Goal: Find specific page/section: Find specific page/section

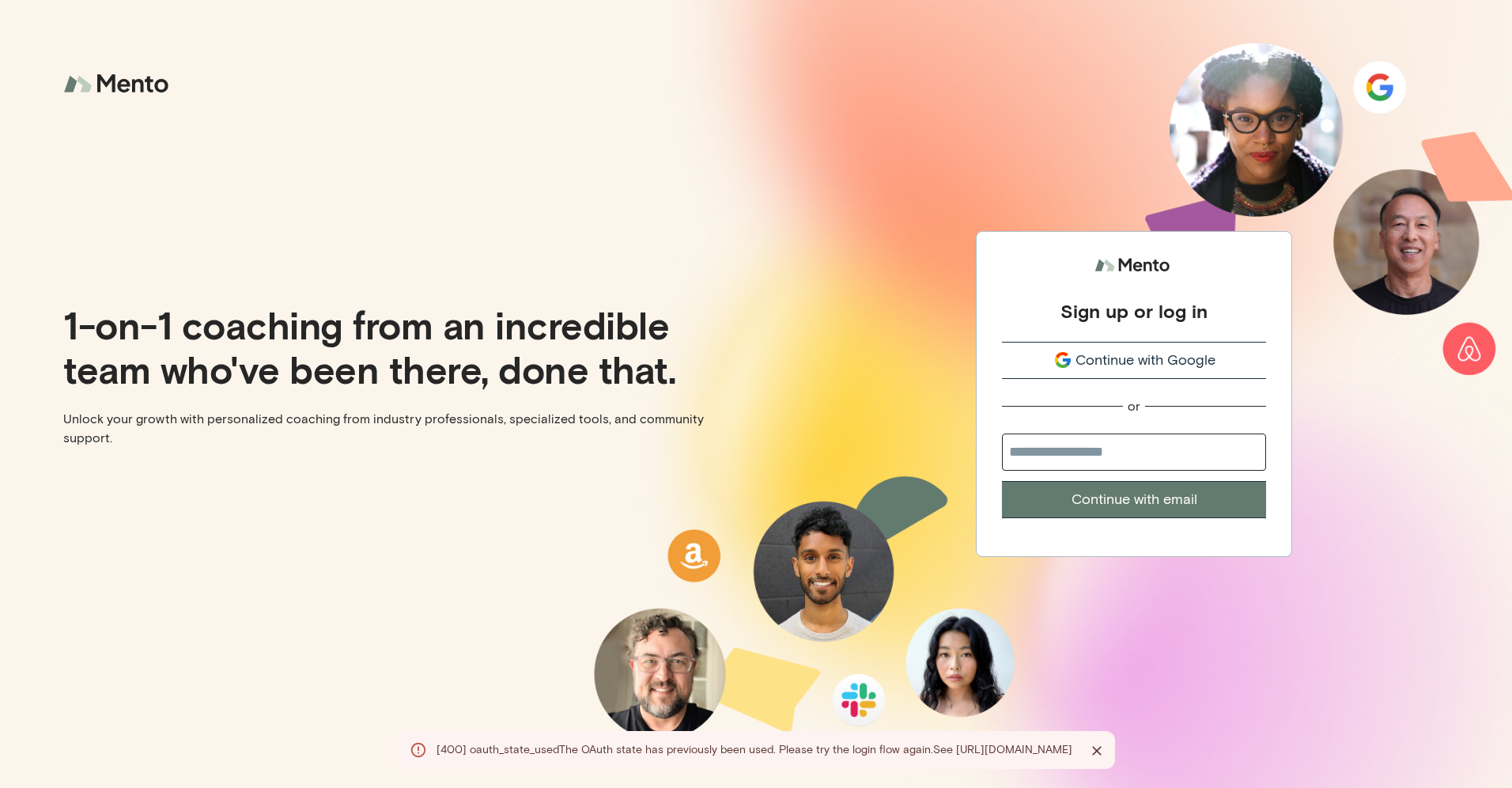
click at [1102, 360] on span "Continue with Google" at bounding box center [1145, 360] width 140 height 22
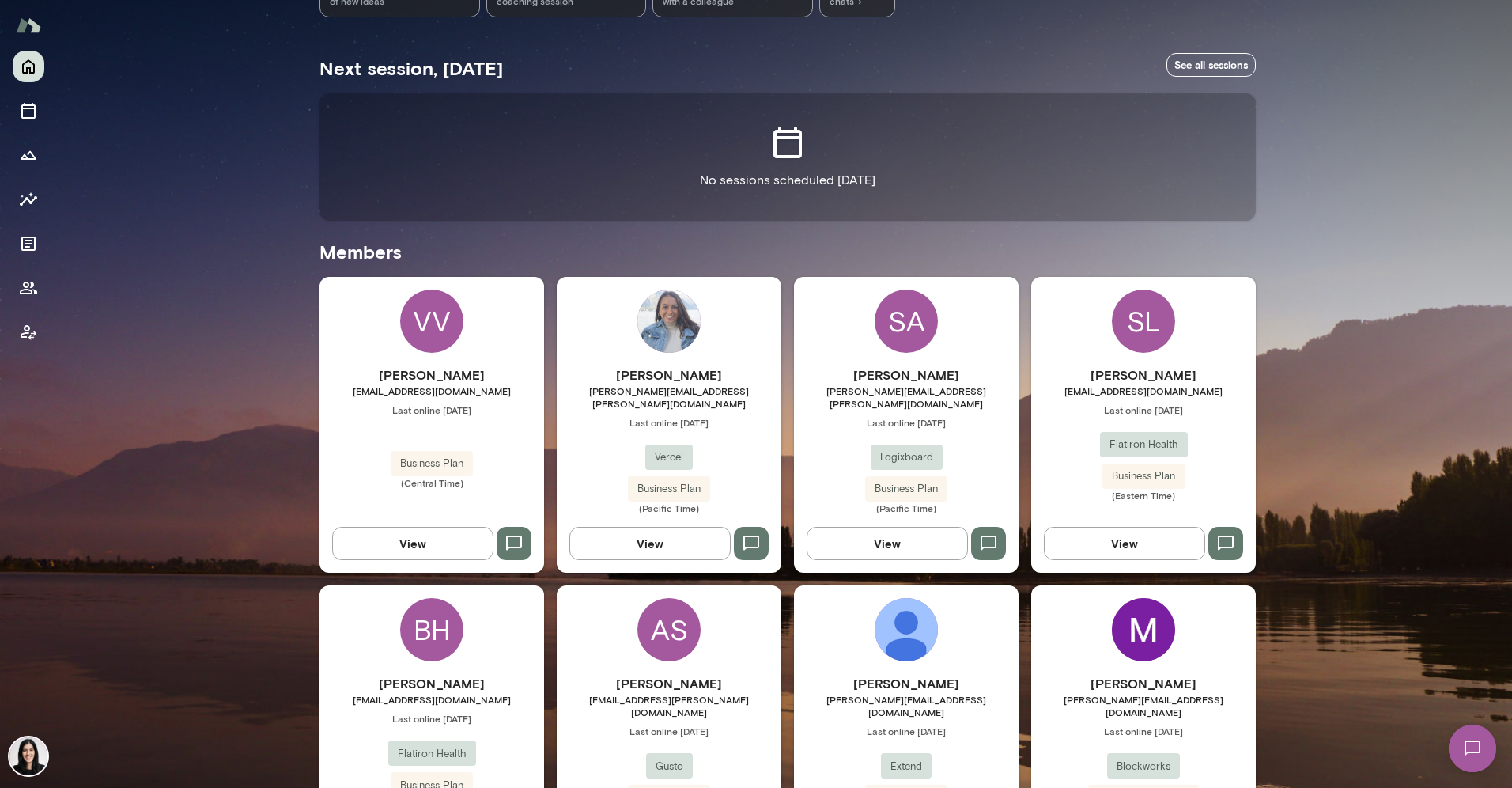
scroll to position [263, 0]
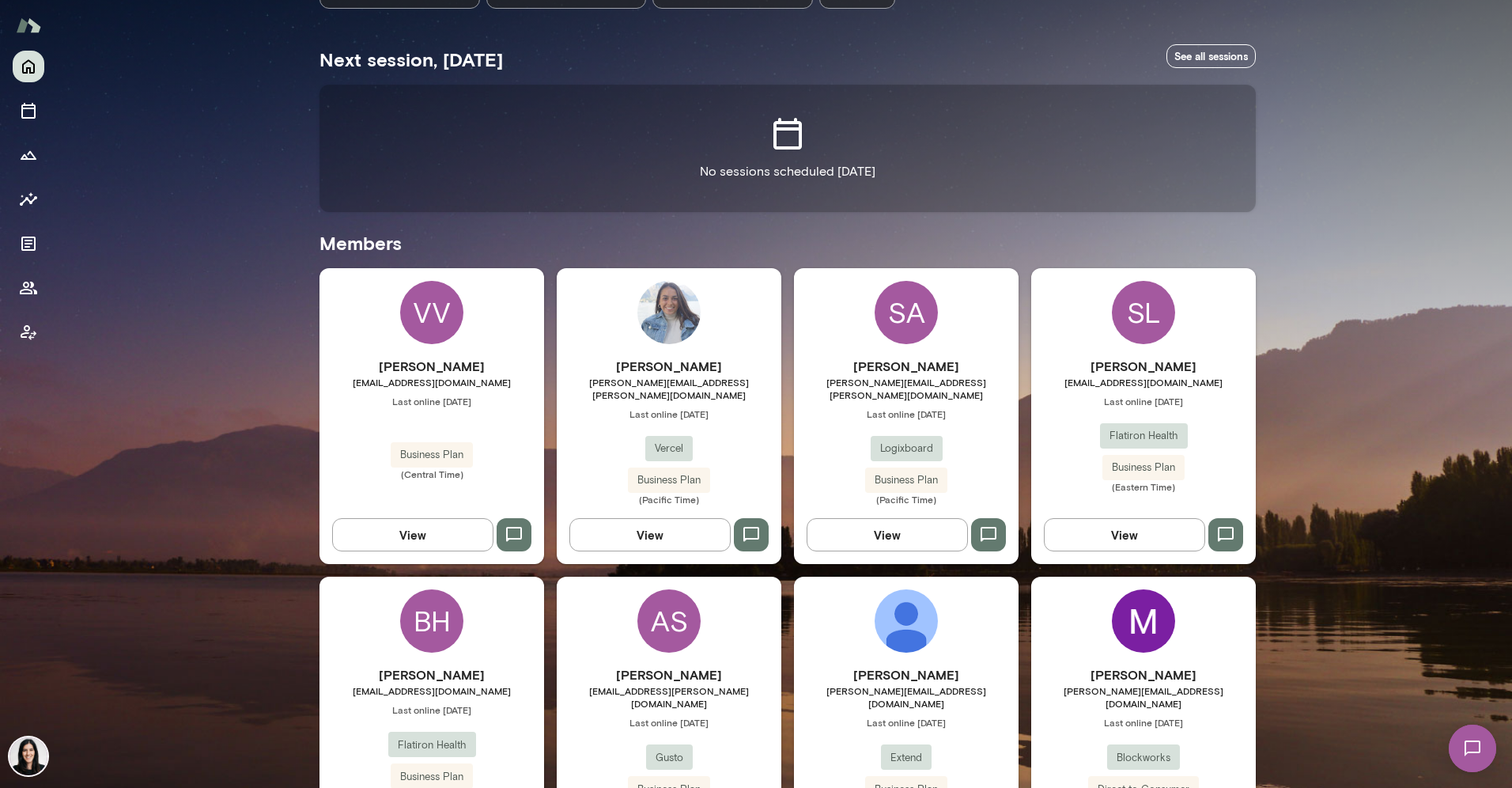
click at [865, 368] on h6 "Sarrah Allaham" at bounding box center [906, 365] width 224 height 19
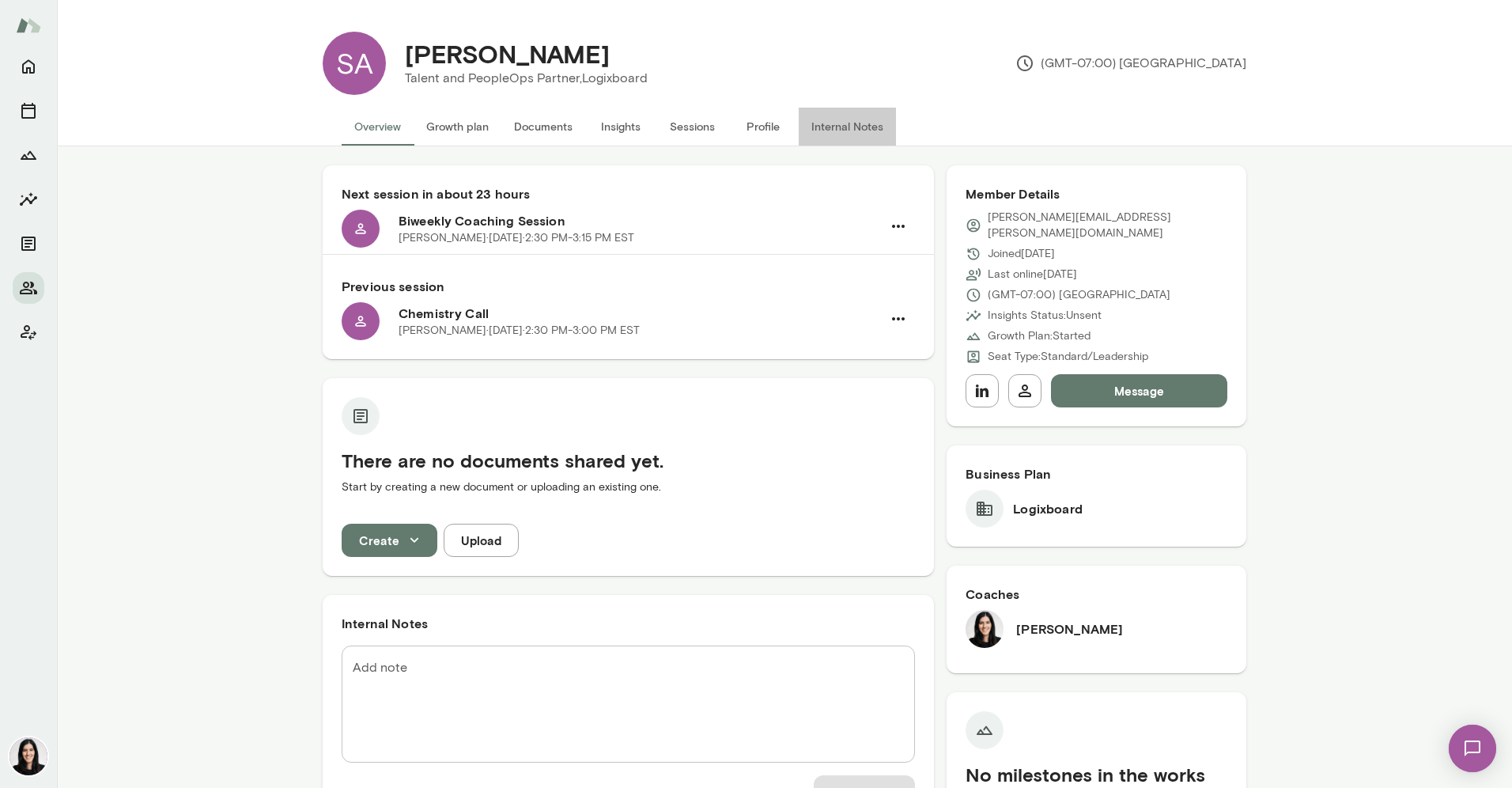
click at [819, 134] on button "Internal Notes" at bounding box center [847, 126] width 97 height 38
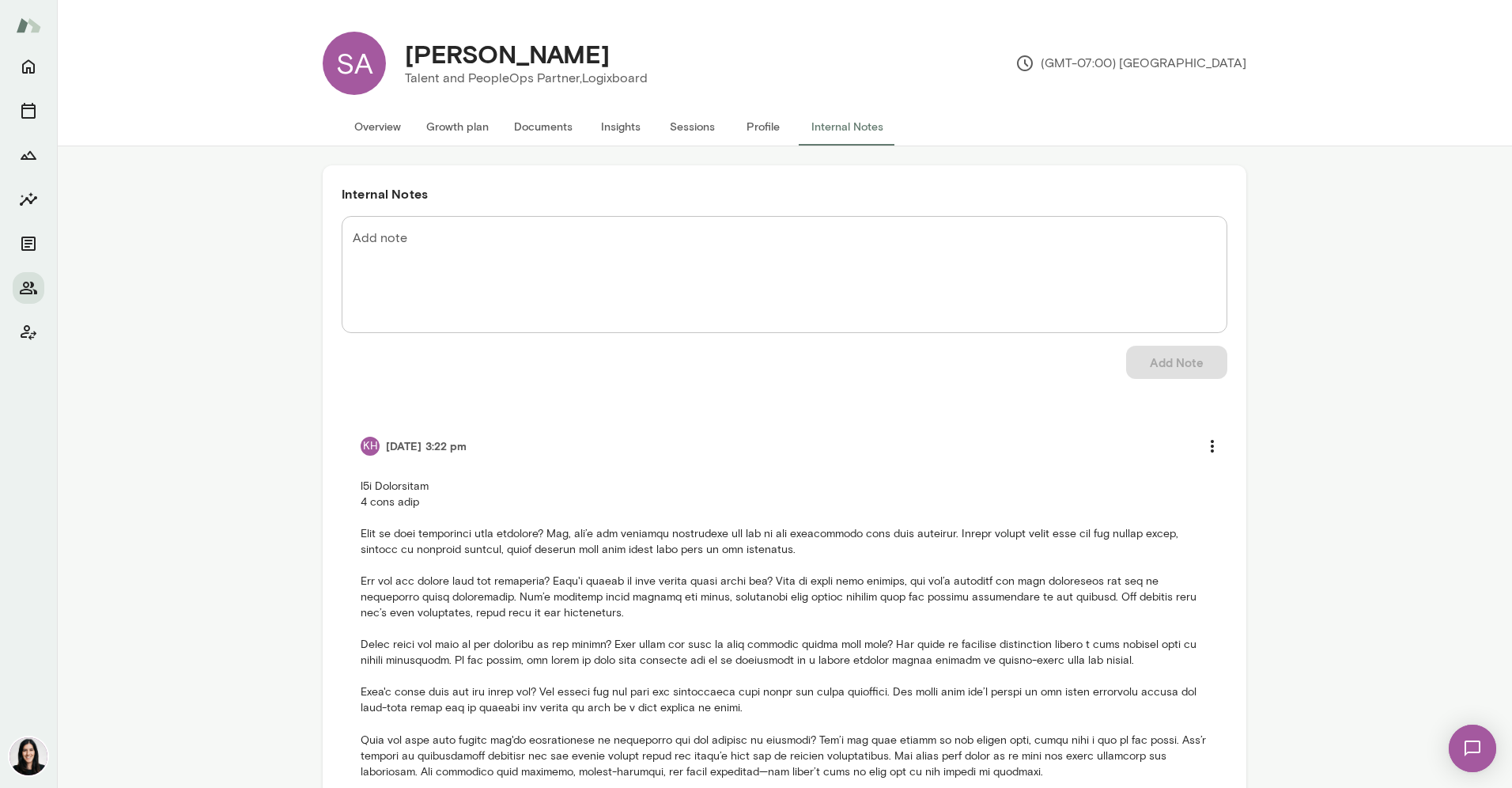
click at [746, 133] on button "Profile" at bounding box center [763, 126] width 71 height 38
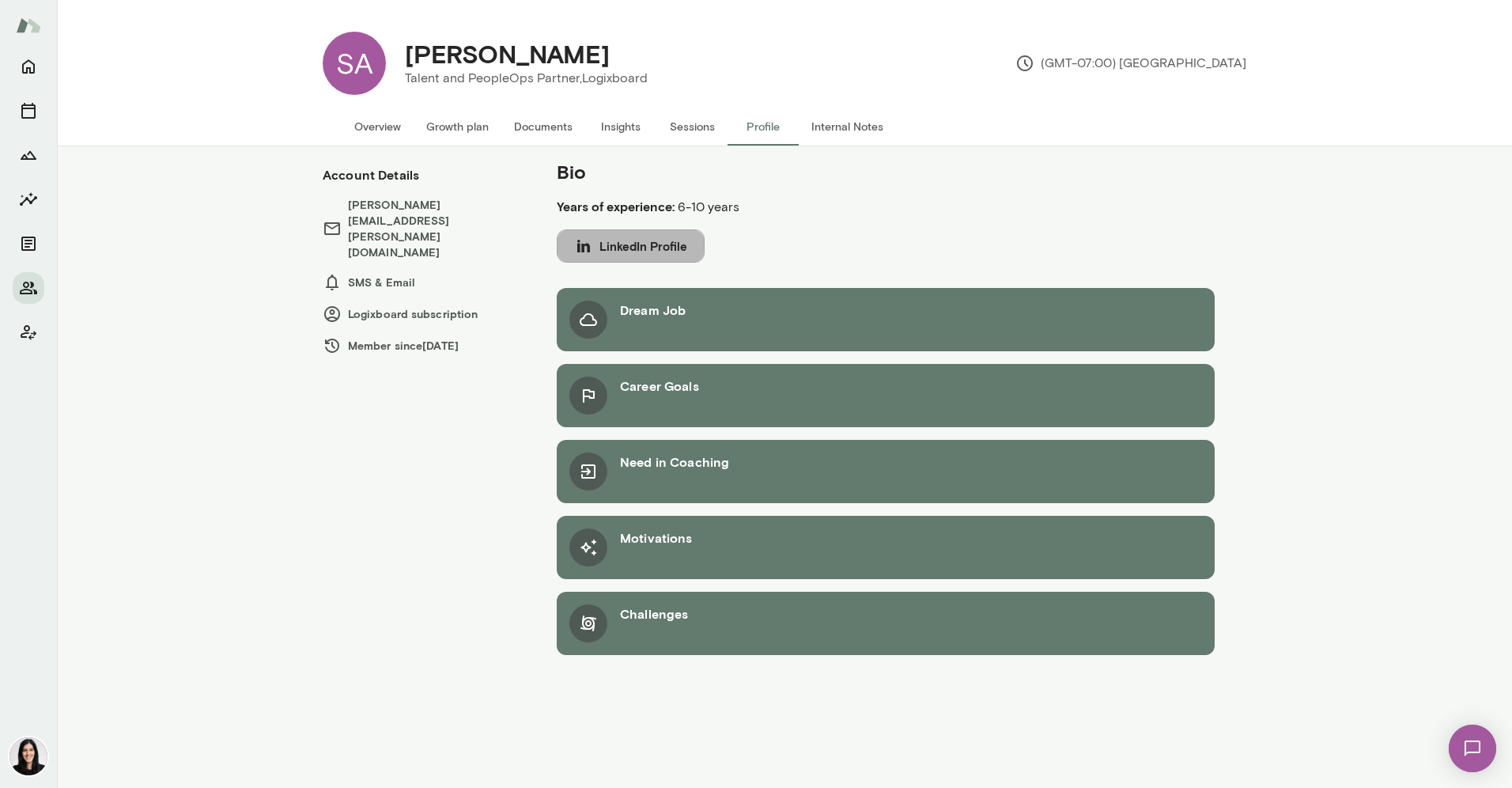
click at [686, 240] on button "LinkedIn Profile" at bounding box center [630, 245] width 148 height 33
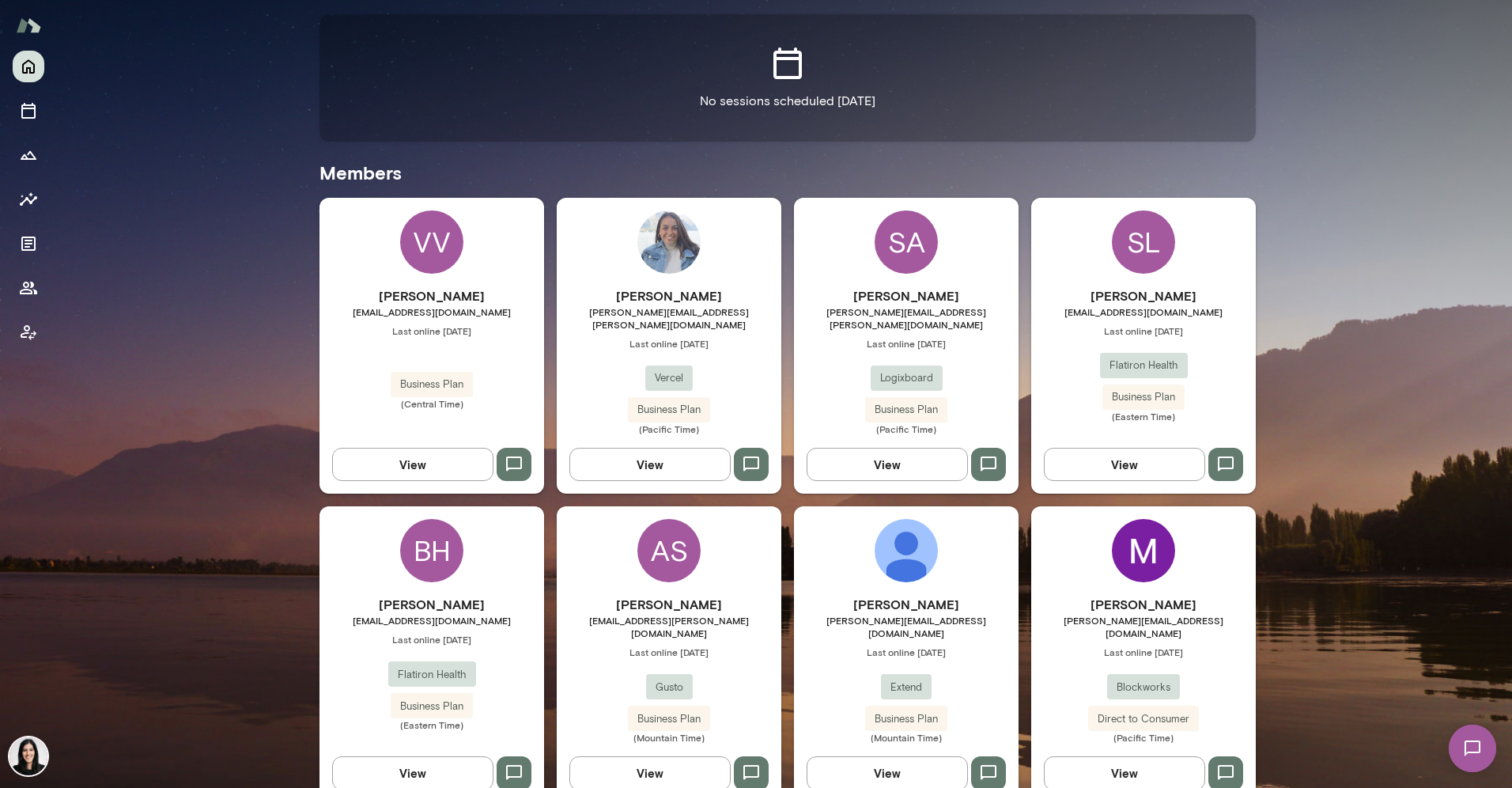
scroll to position [341, 0]
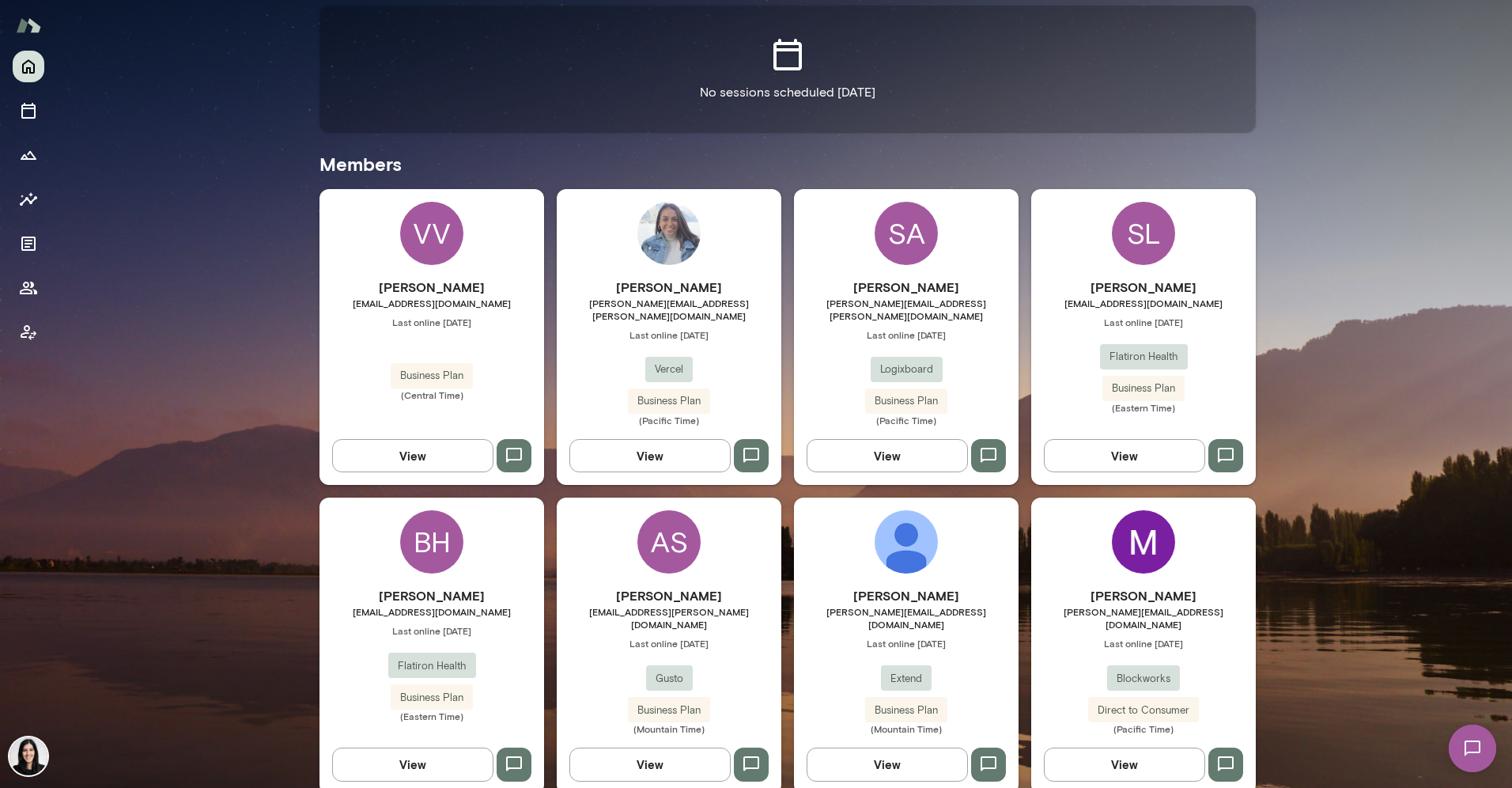
click at [1124, 552] on img at bounding box center [1144, 542] width 63 height 64
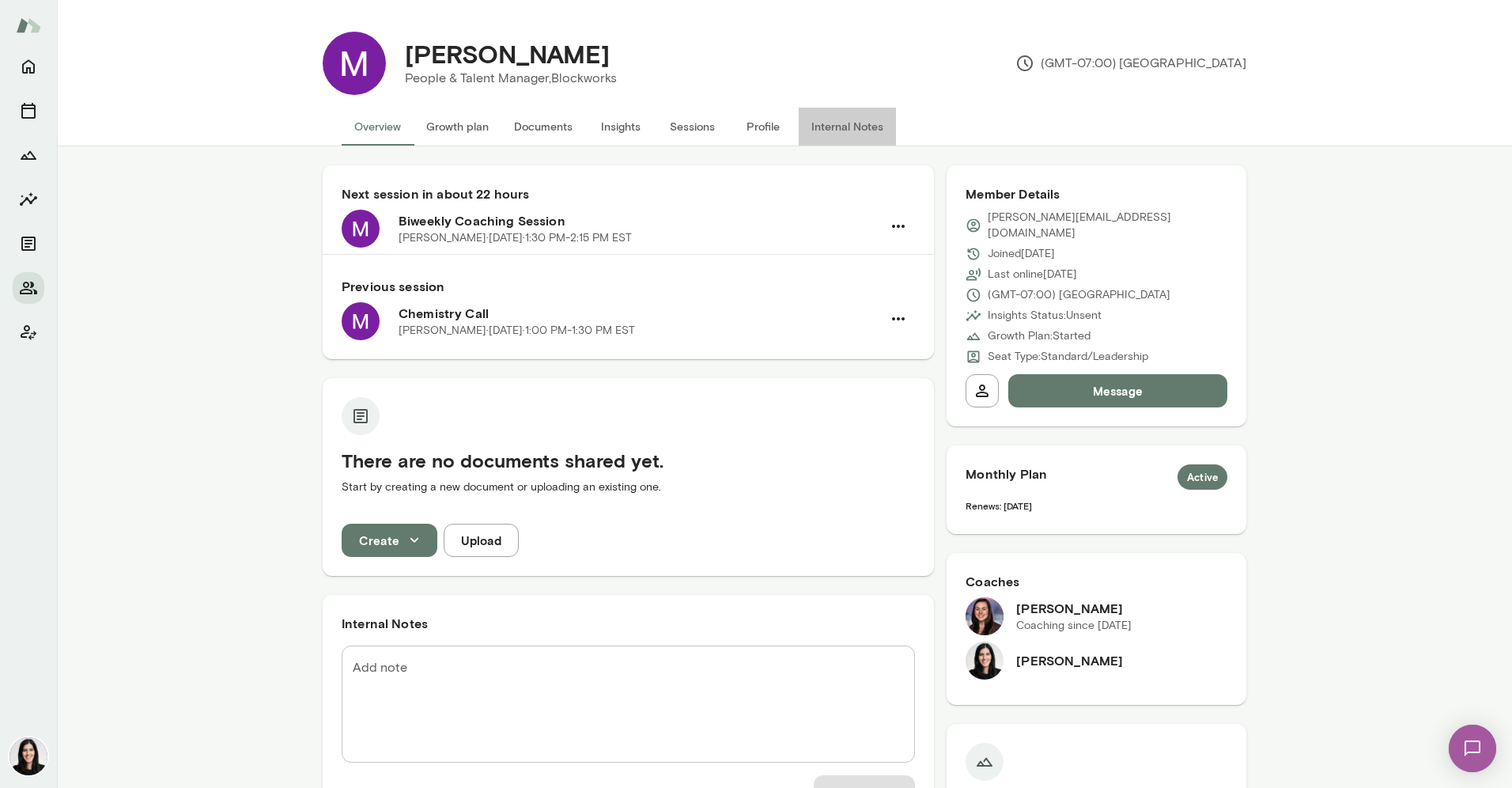
click at [826, 125] on button "Internal Notes" at bounding box center [847, 126] width 97 height 38
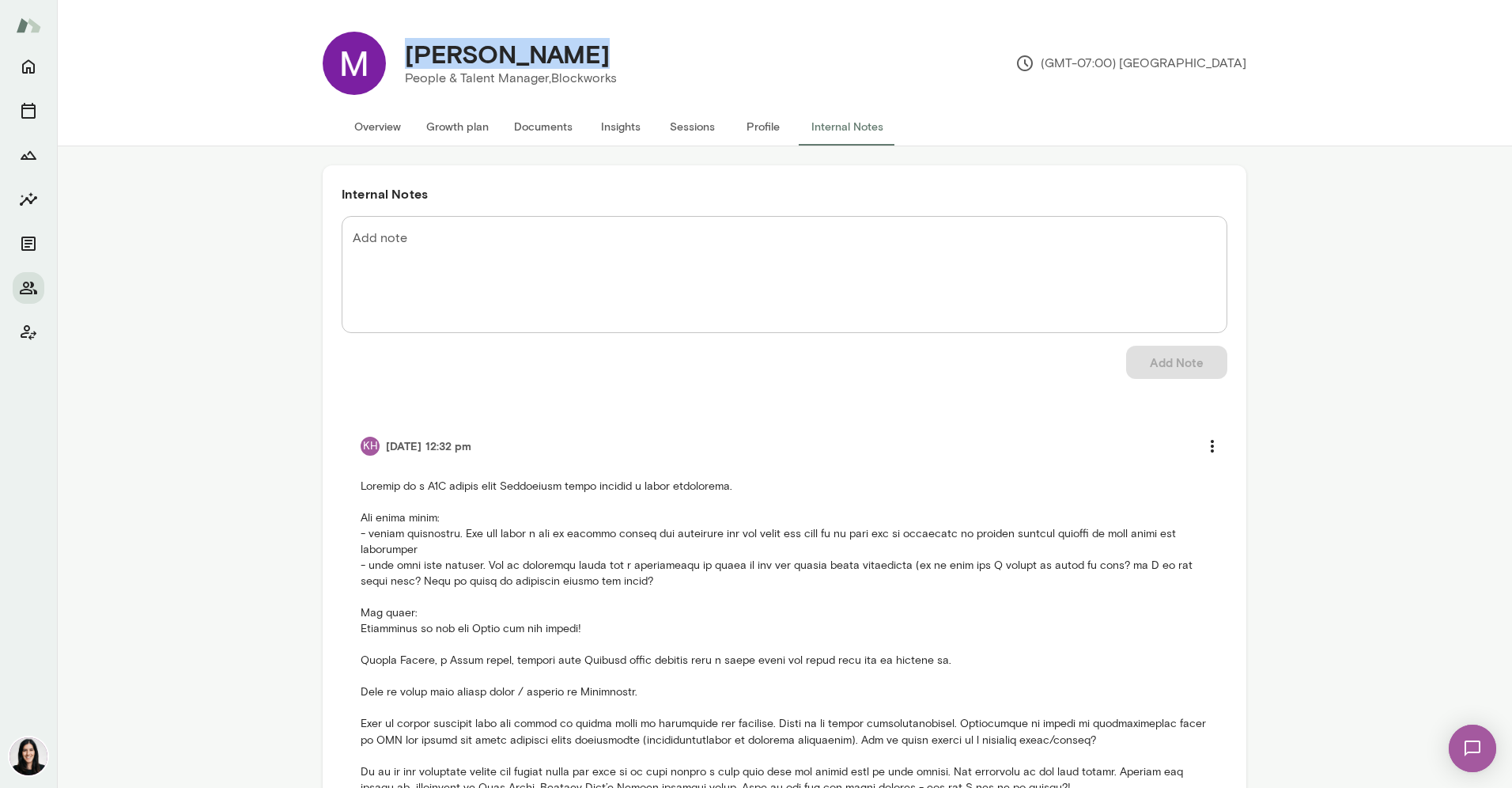
drag, startPoint x: 570, startPoint y: 50, endPoint x: 404, endPoint y: 57, distance: 166.1
click at [404, 57] on div "Mikaela Kirby" at bounding box center [510, 54] width 237 height 30
copy h4 "Mikaela Kirby"
